Goal: Task Accomplishment & Management: Manage account settings

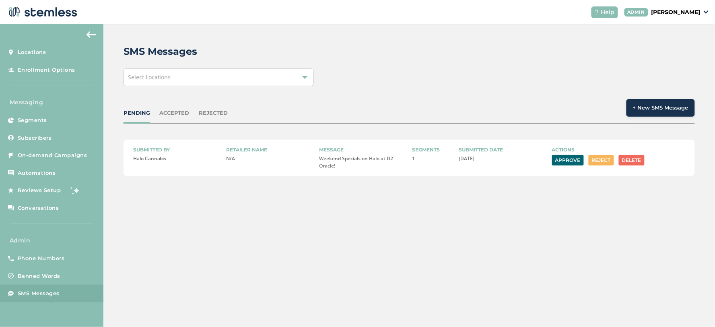
click at [175, 108] on div "PENDING ACCEPTED REJECTED + New SMS Message" at bounding box center [410, 111] width 572 height 25
click at [171, 114] on div "ACCEPTED" at bounding box center [175, 113] width 30 height 8
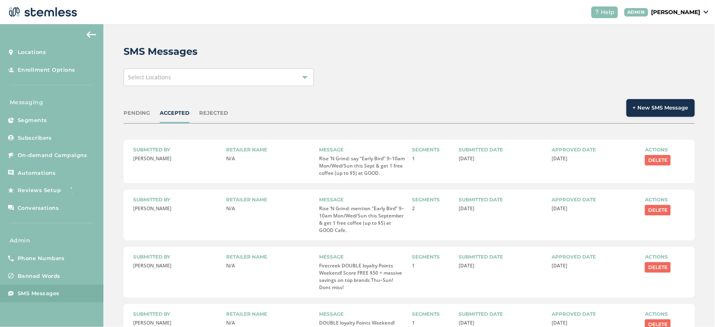
click at [132, 112] on div "PENDING" at bounding box center [137, 113] width 27 height 8
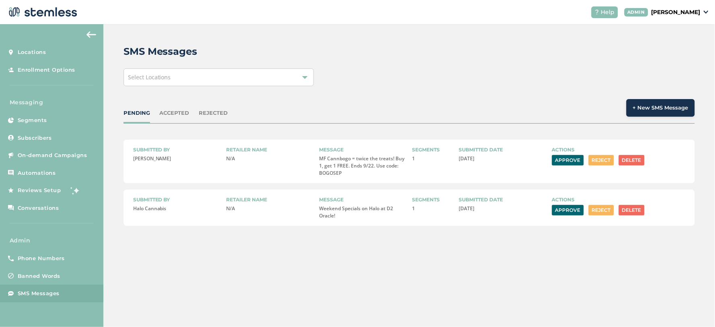
click at [605, 160] on button "Reject" at bounding box center [601, 160] width 25 height 10
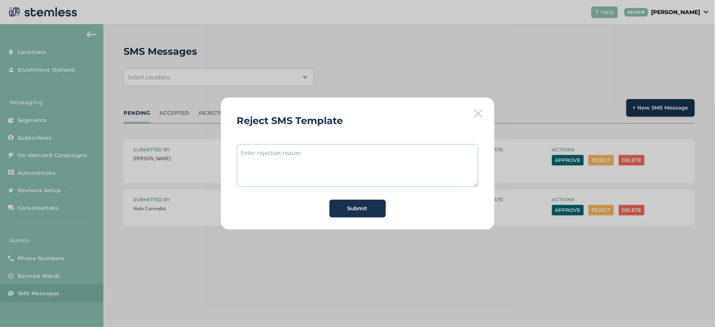
click at [334, 165] on textarea at bounding box center [358, 165] width 242 height 43
type textarea "we can't say cannbogo unfortunately"
click at [377, 211] on div "Submit" at bounding box center [357, 209] width 43 height 8
